Goal: Find specific page/section: Find specific page/section

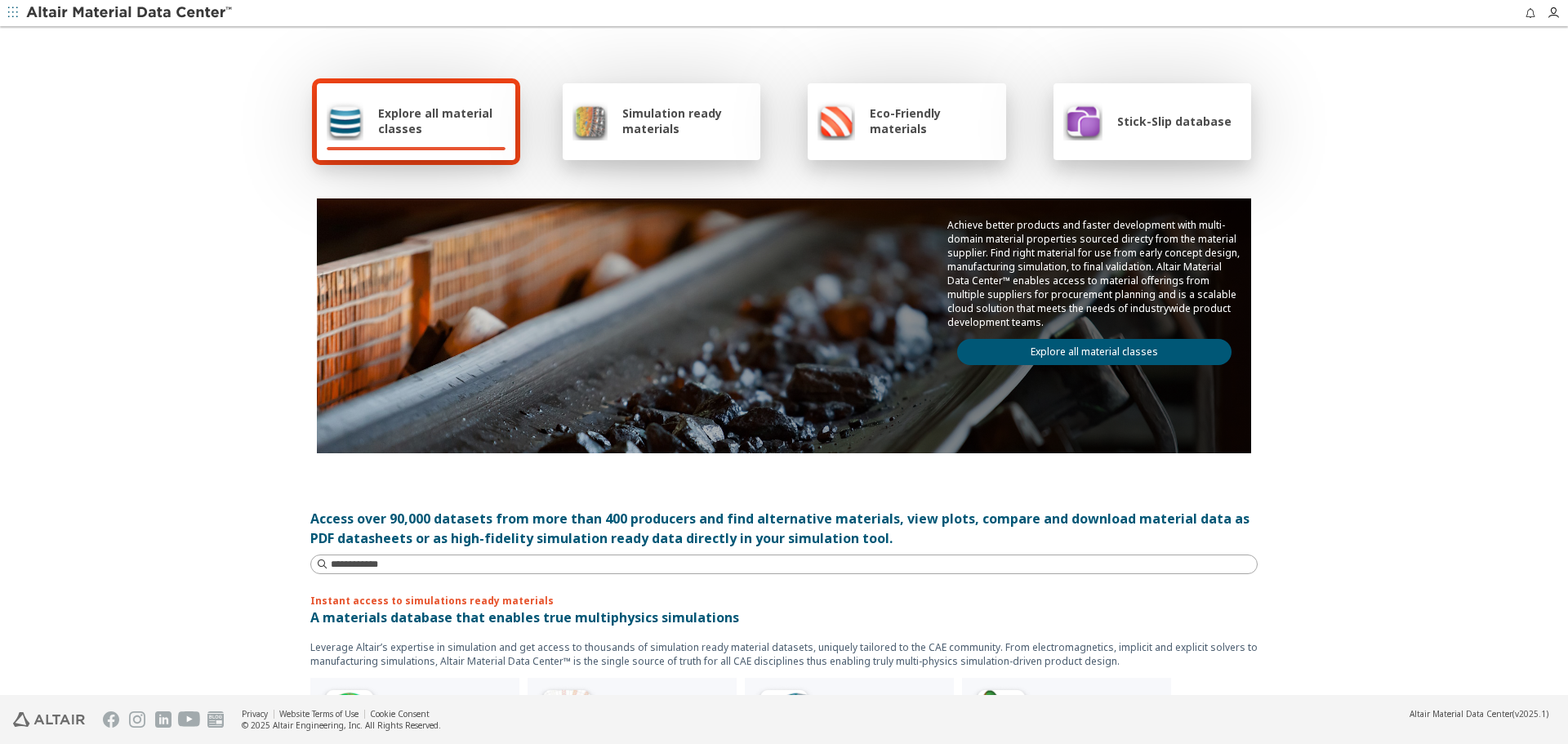
click at [1084, 355] on link "Explore all material classes" at bounding box center [1093, 352] width 275 height 26
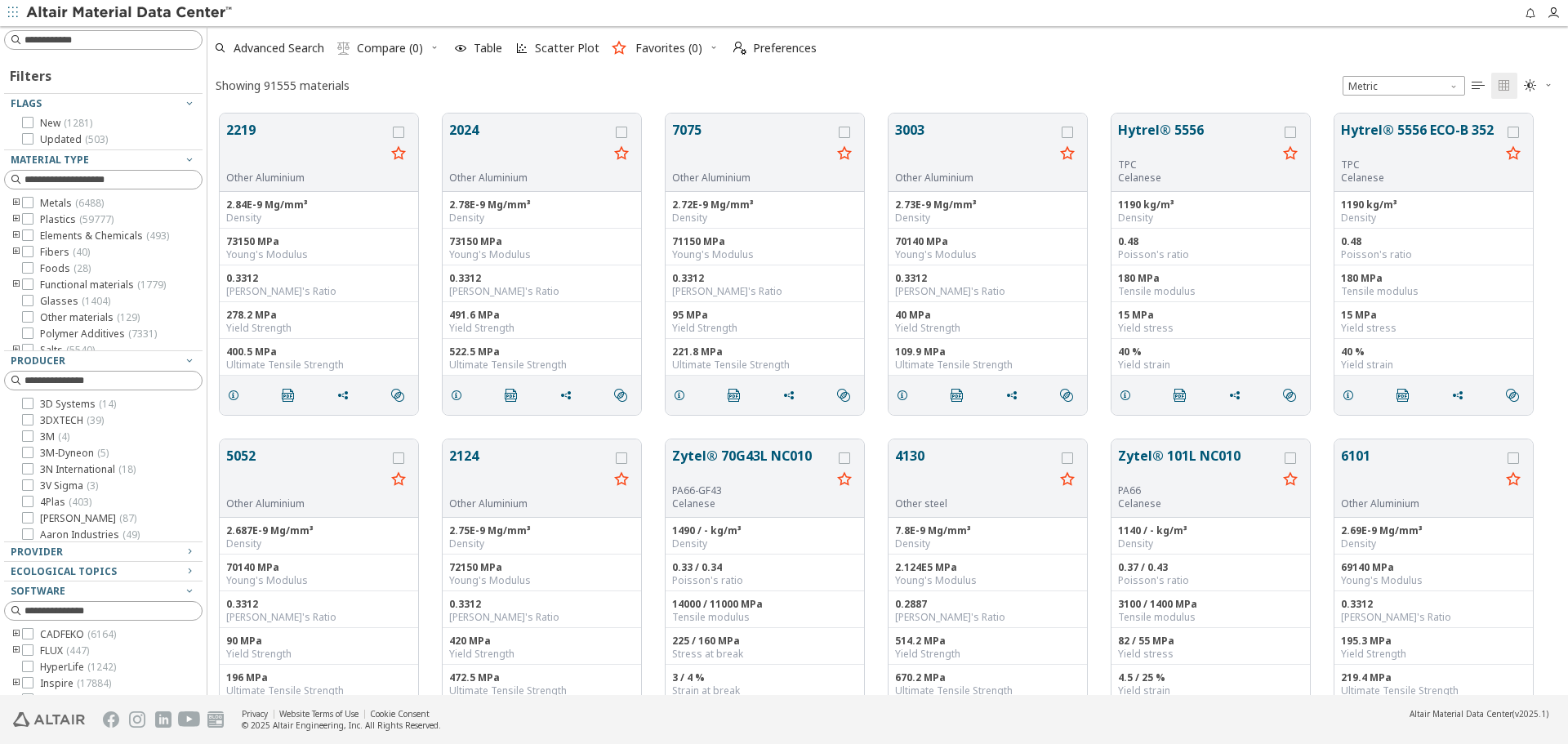
scroll to position [581, 1348]
click at [123, 548] on div "Provider" at bounding box center [96, 552] width 173 height 13
click at [68, 658] on span "JAHM ( 12197 )" at bounding box center [71, 660] width 62 height 13
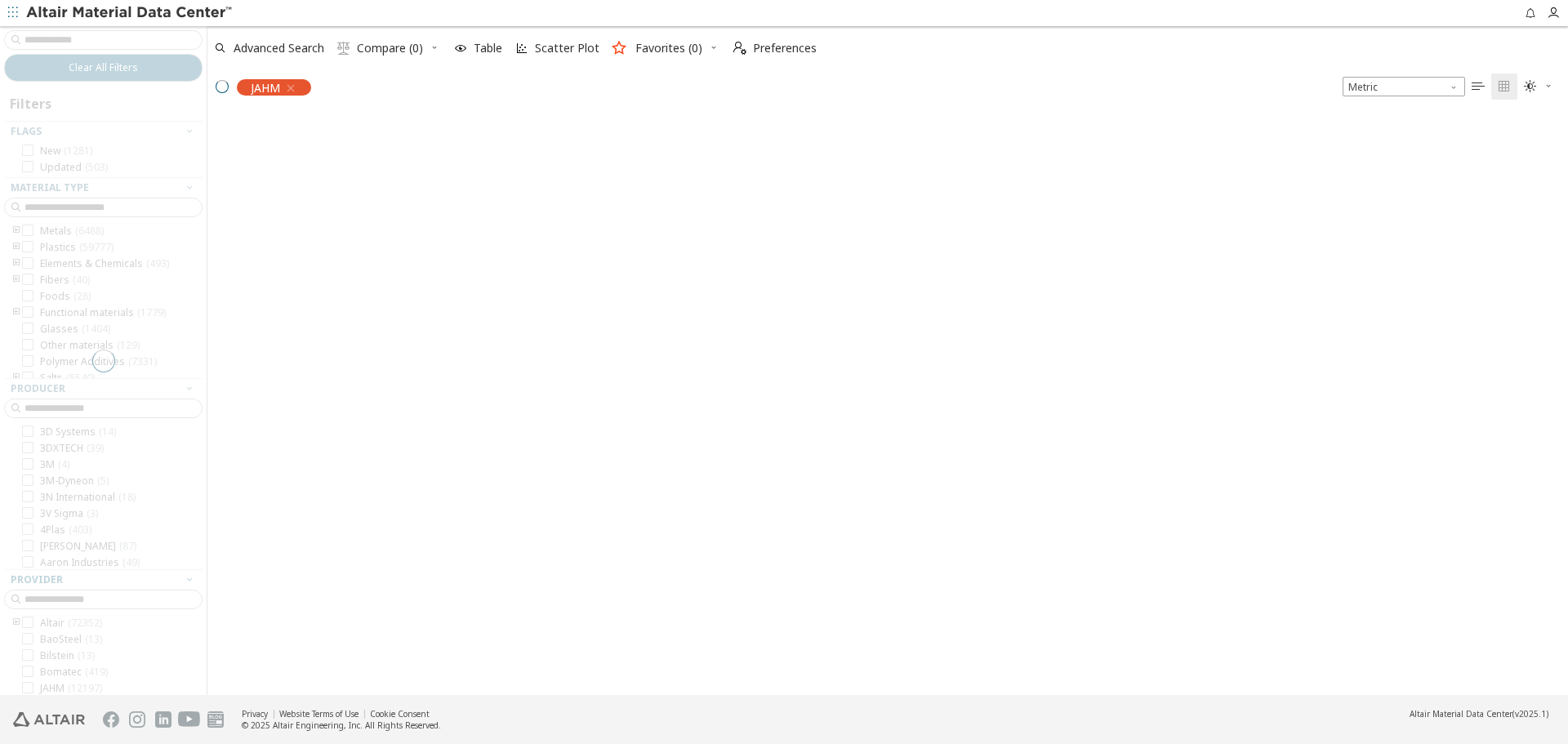
scroll to position [579, 1348]
